Goal: Information Seeking & Learning: Understand process/instructions

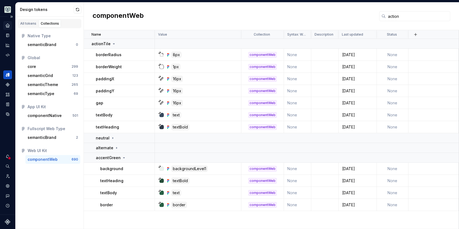
click at [8, 27] on icon "Home" at bounding box center [8, 26] width 4 height 4
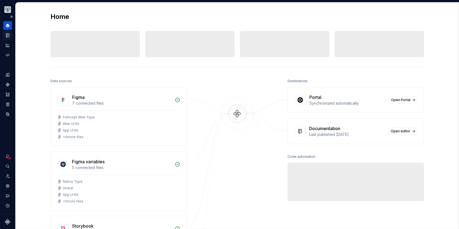
click at [9, 35] on icon "Documentation" at bounding box center [7, 36] width 3 height 4
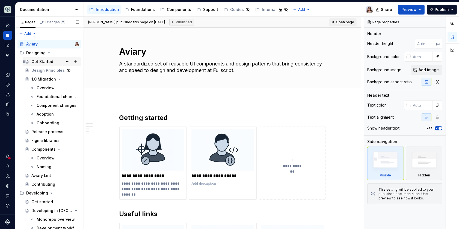
click at [42, 64] on div "Get Started" at bounding box center [55, 62] width 48 height 8
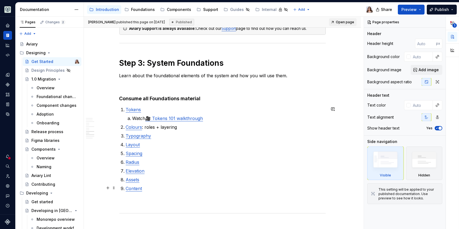
scroll to position [509, 0]
type textarea "*"
